Goal: Task Accomplishment & Management: Complete application form

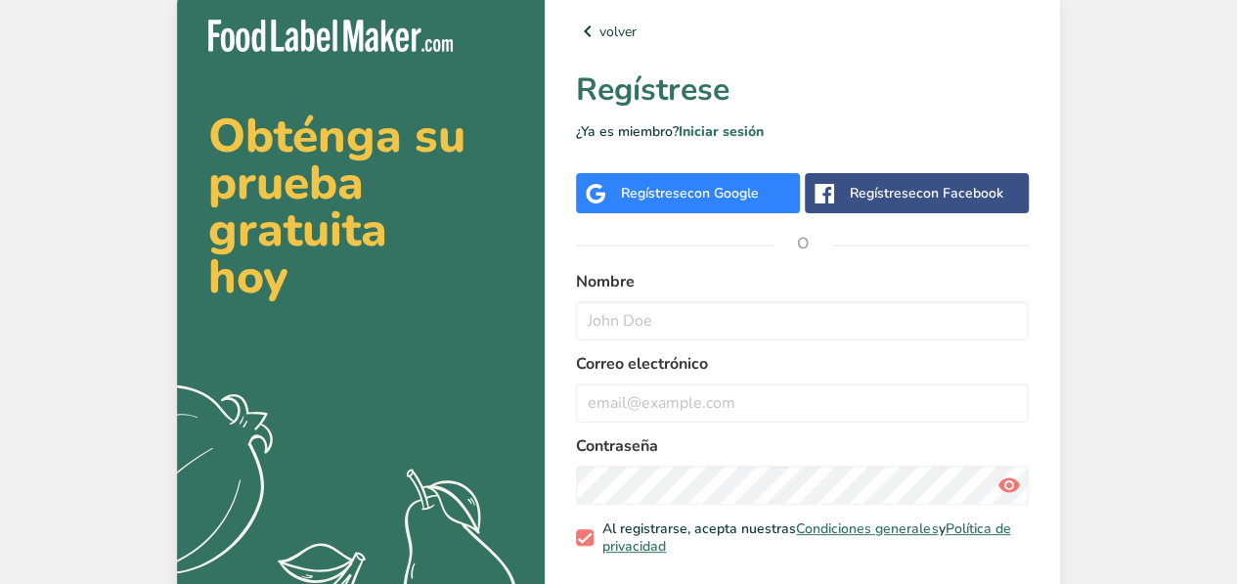
click at [644, 189] on div "Regístrese con Google" at bounding box center [690, 193] width 138 height 21
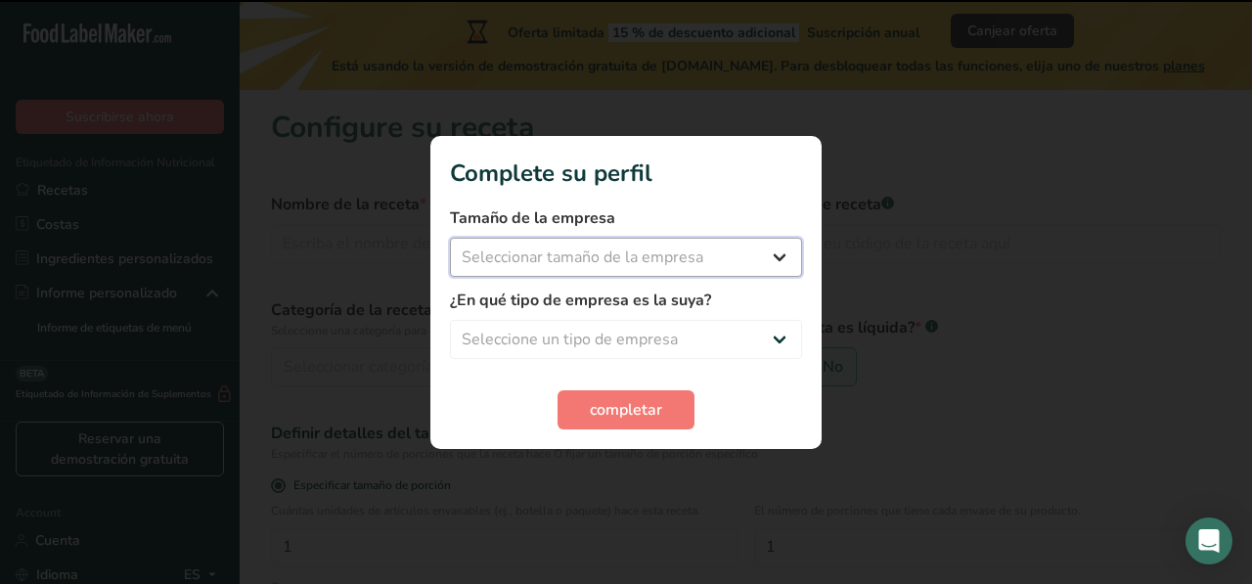
click at [621, 267] on select "Seleccionar tamaño de la empresa Menos de 10 empleados De 10 a 50 empleados De …" at bounding box center [626, 257] width 352 height 39
select select "1"
click at [450, 238] on select "Seleccionar tamaño de la empresa Menos de 10 empleados De 10 a 50 empleados De …" at bounding box center [626, 257] width 352 height 39
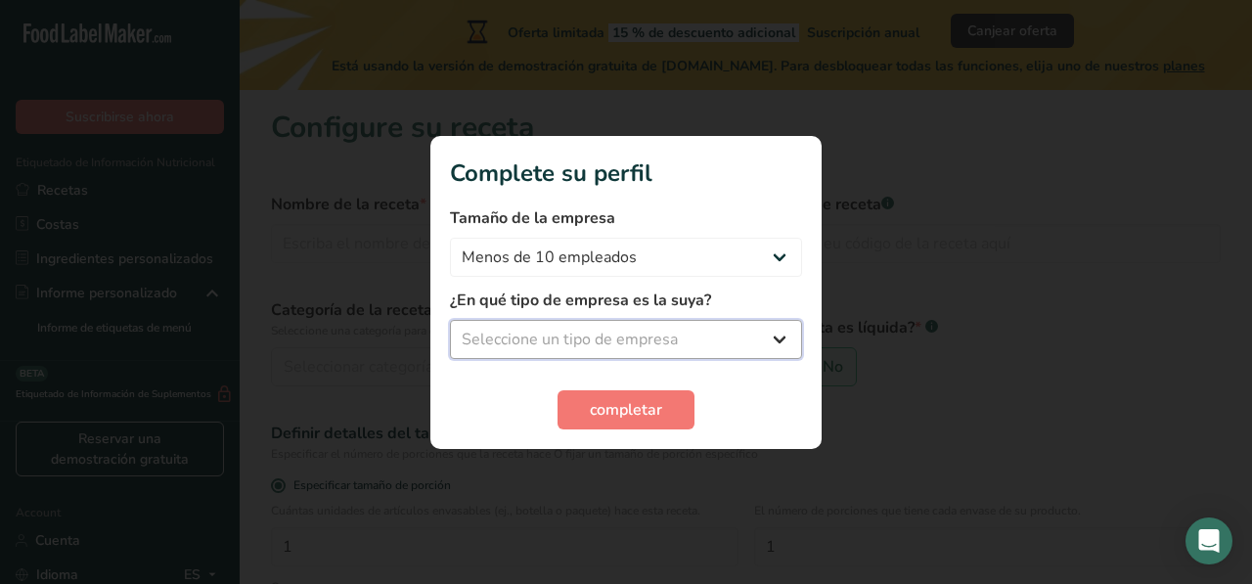
drag, startPoint x: 632, startPoint y: 343, endPoint x: 618, endPoint y: 351, distance: 15.8
click at [632, 343] on select "Seleccione un tipo de empresa Fabricante de alimentos envasados Restaurante y c…" at bounding box center [626, 339] width 352 height 39
select select "8"
click at [450, 320] on select "Seleccione un tipo de empresa Fabricante de alimentos envasados Restaurante y c…" at bounding box center [626, 339] width 352 height 39
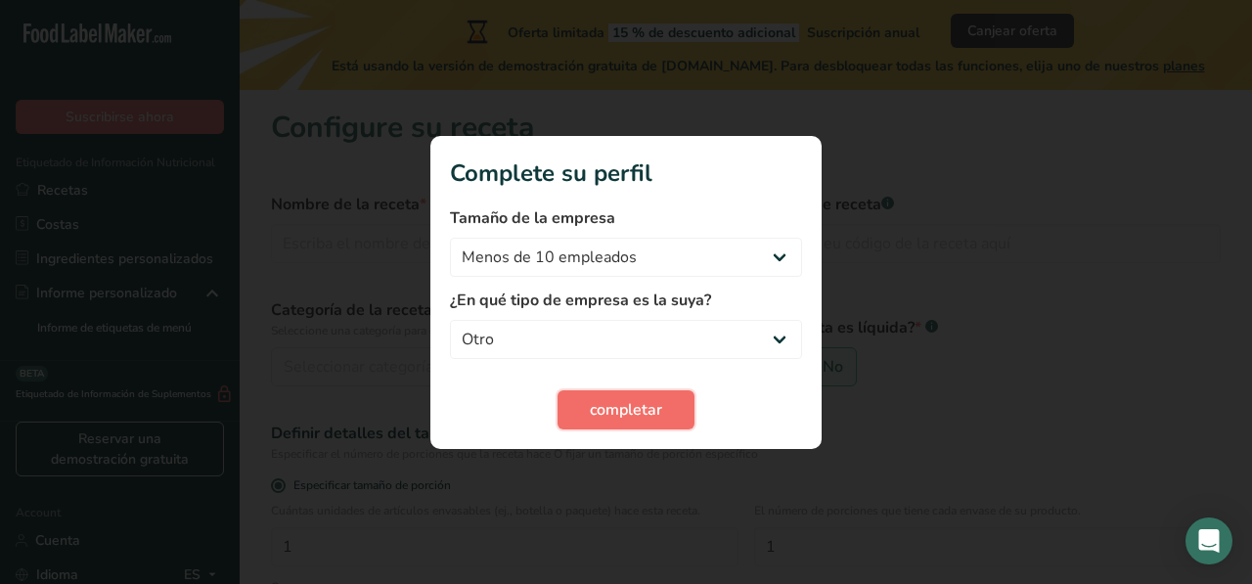
click at [618, 403] on span "completar" at bounding box center [626, 409] width 72 height 23
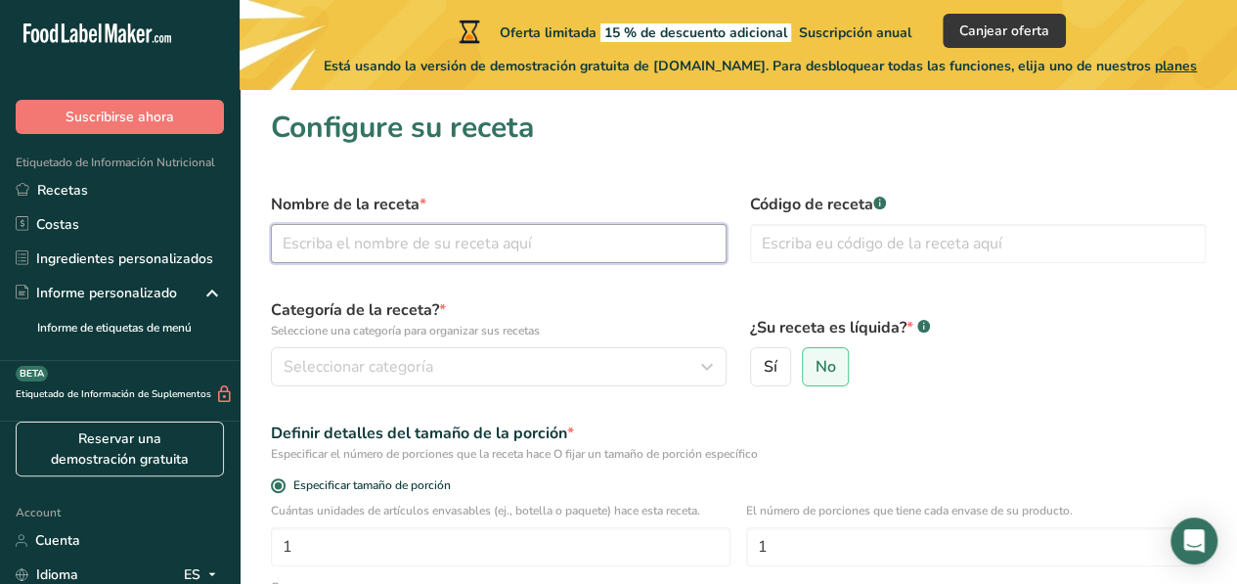
click at [312, 225] on input "text" at bounding box center [499, 243] width 456 height 39
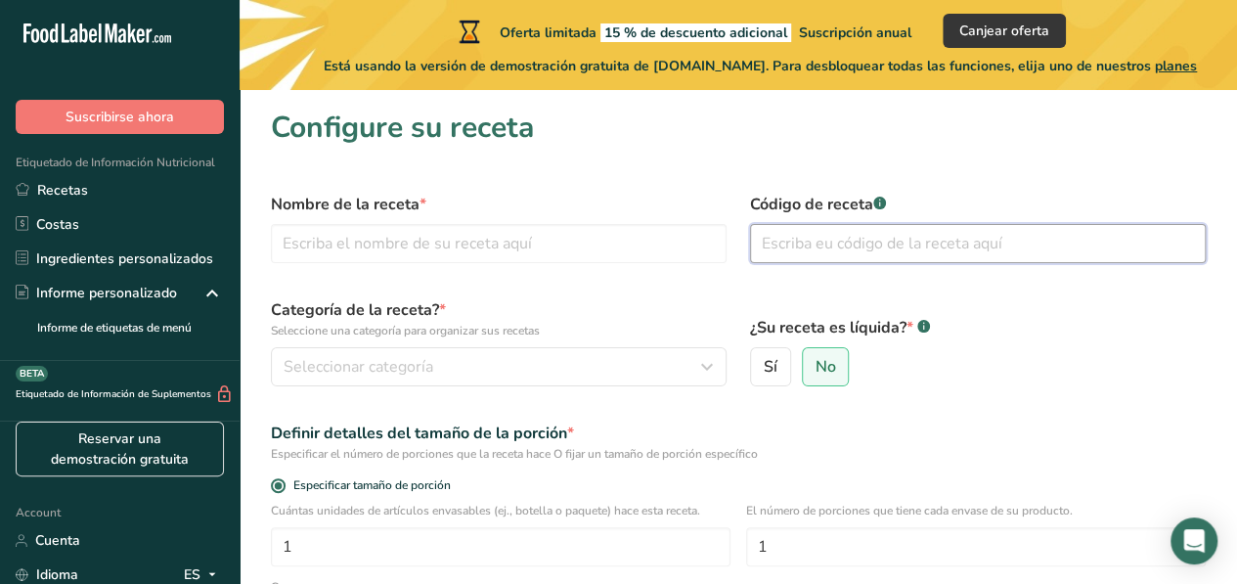
click at [803, 247] on input "text" at bounding box center [978, 243] width 456 height 39
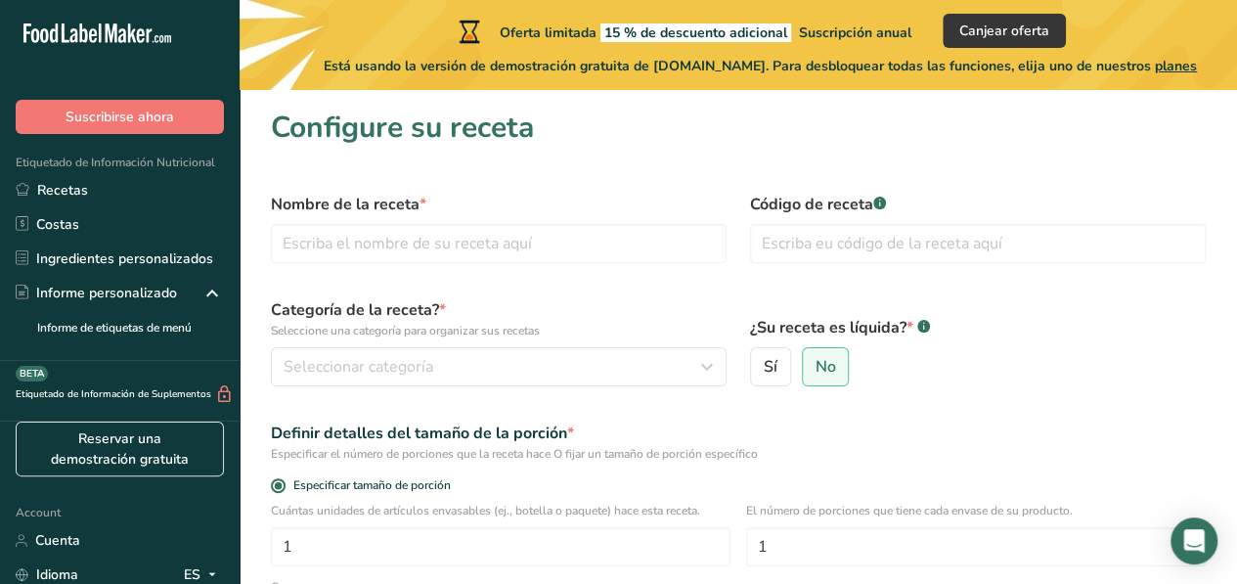
click at [499, 330] on p "Seleccione una categoría para organizar sus recetas" at bounding box center [499, 331] width 456 height 18
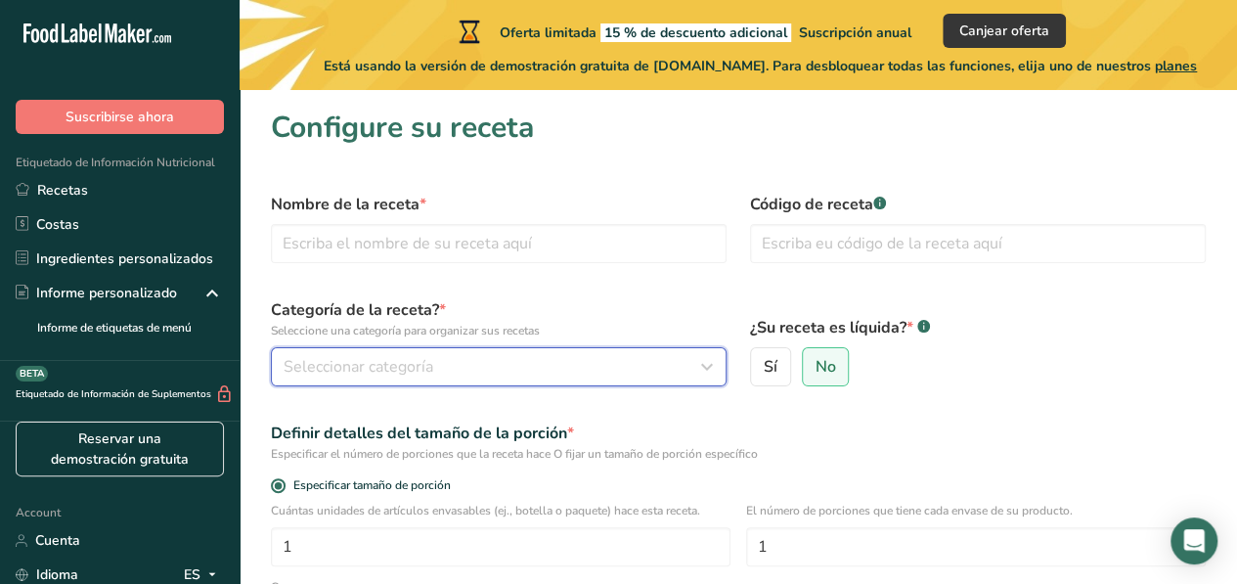
click at [598, 361] on div "Seleccionar categoría" at bounding box center [493, 366] width 419 height 23
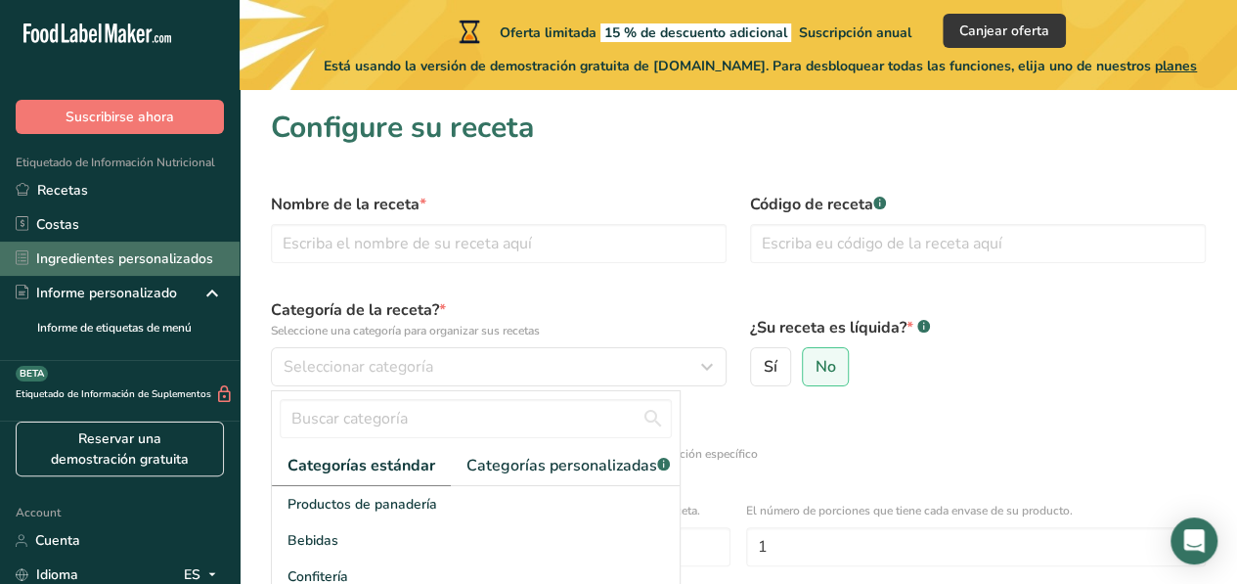
click at [137, 259] on link "Ingredientes personalizados" at bounding box center [120, 259] width 240 height 34
